Goal: Check status: Check status

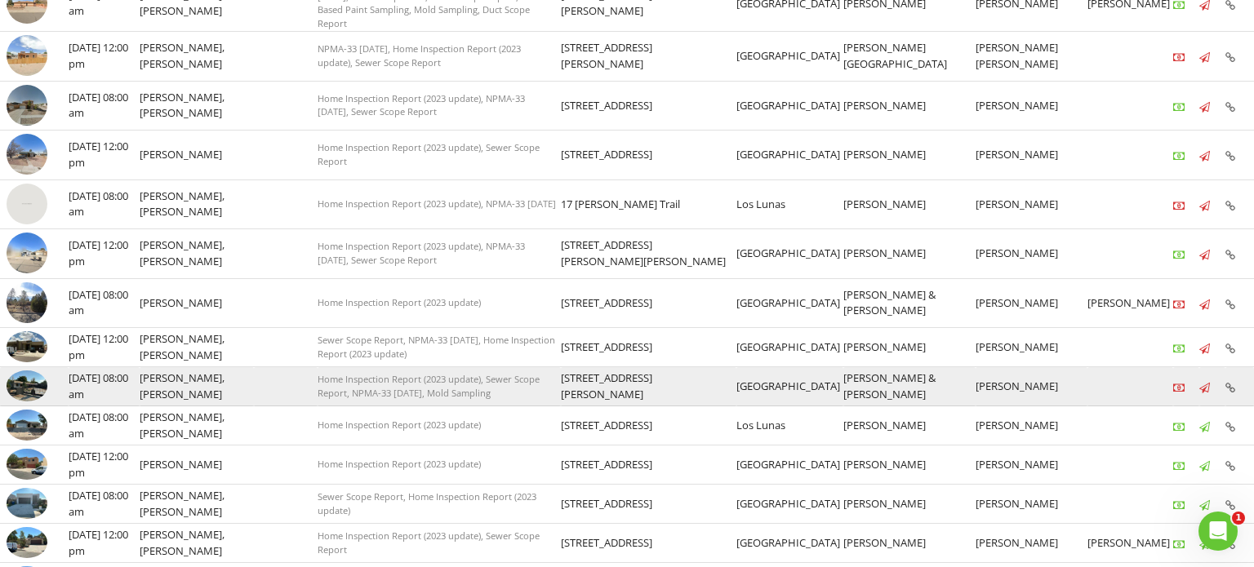
click at [33, 374] on img at bounding box center [27, 386] width 41 height 31
click at [29, 375] on img at bounding box center [27, 386] width 41 height 31
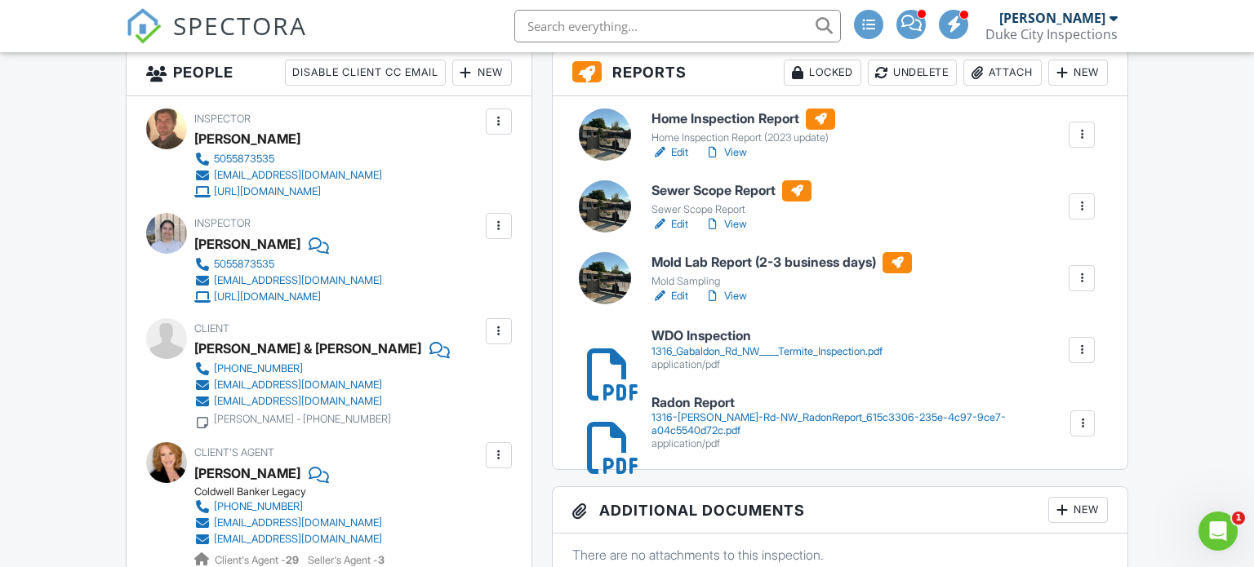
scroll to position [604, 0]
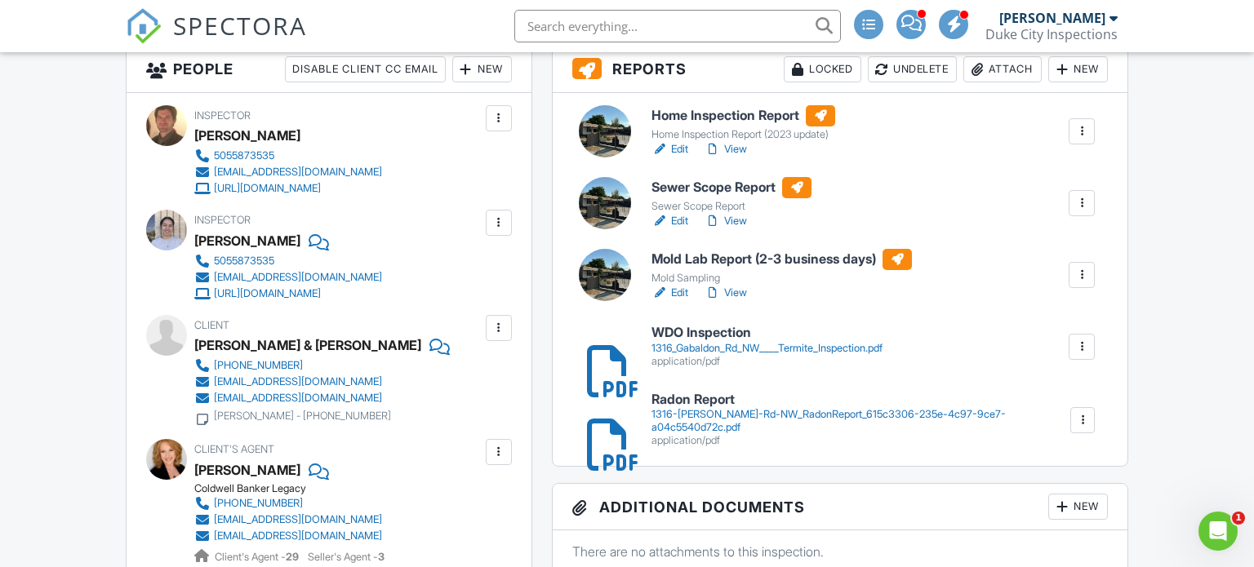
click at [601, 202] on div at bounding box center [605, 203] width 52 height 52
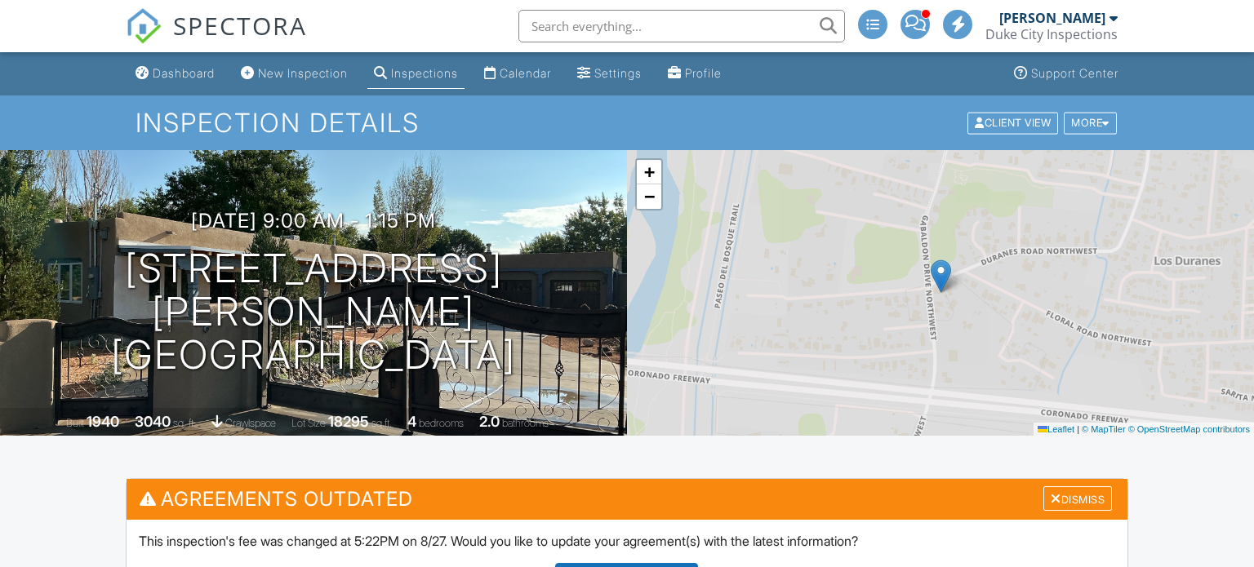
scroll to position [509, 0]
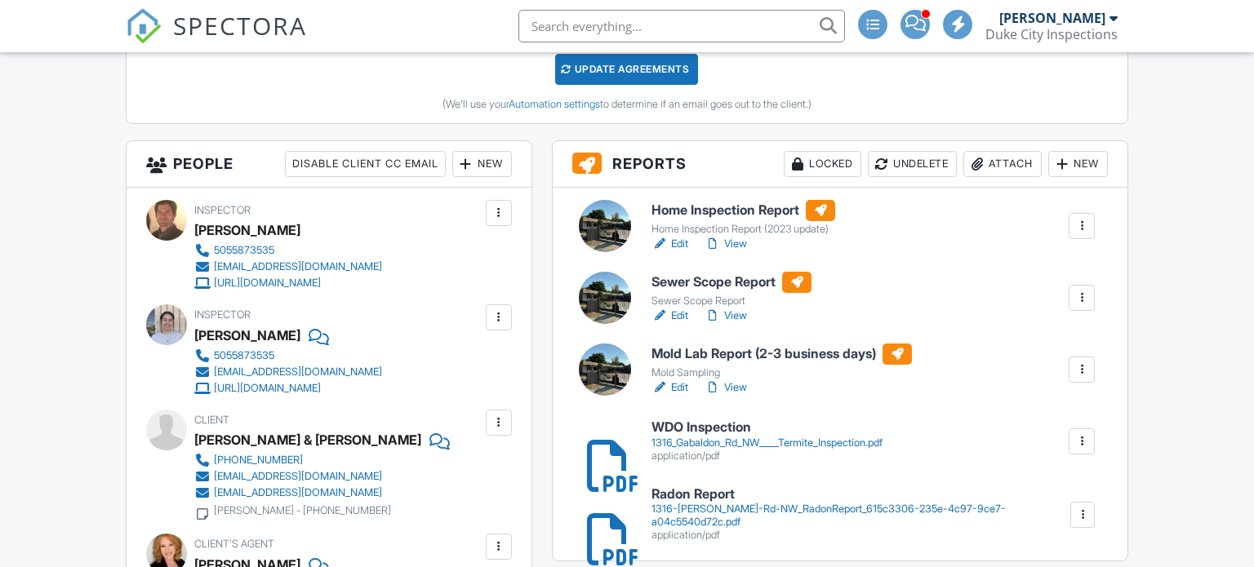
click at [612, 285] on div at bounding box center [605, 298] width 52 height 52
